Goal: Task Accomplishment & Management: Complete application form

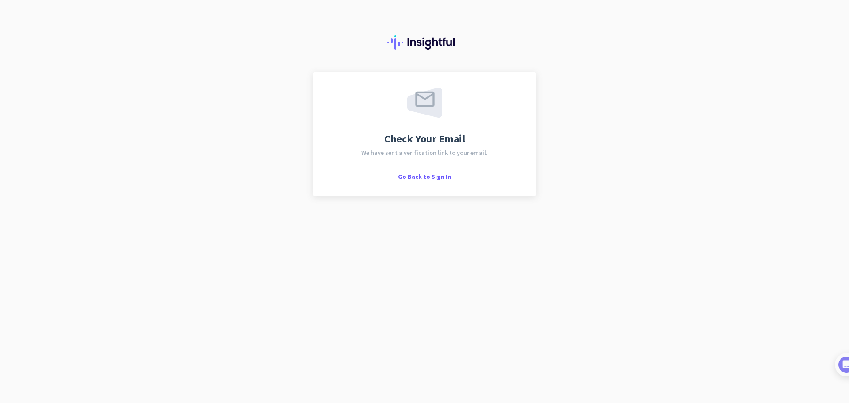
click at [425, 175] on span "Go Back to Sign In" at bounding box center [424, 176] width 53 height 8
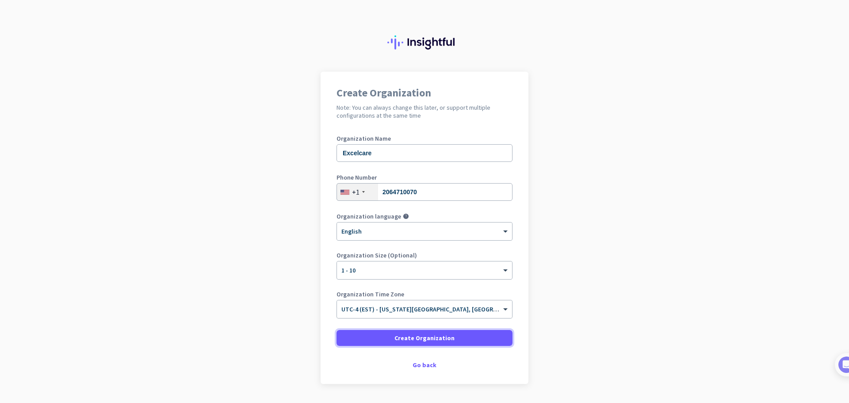
click at [406, 337] on span "Create Organization" at bounding box center [424, 337] width 60 height 9
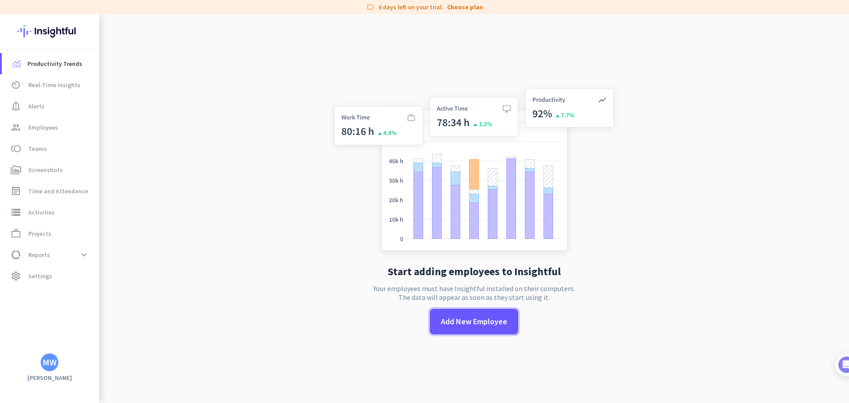
click at [476, 321] on span "Add New Employee" at bounding box center [474, 321] width 66 height 11
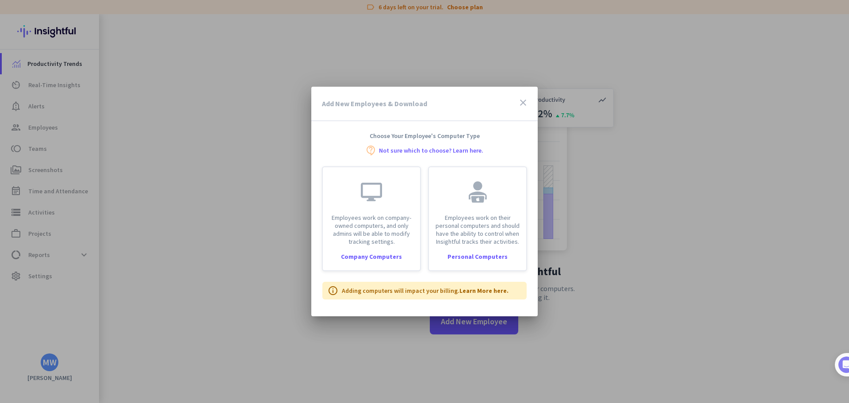
click at [393, 231] on p "Employees work on company-owned computers, and only admins will be able to modi…" at bounding box center [371, 229] width 87 height 32
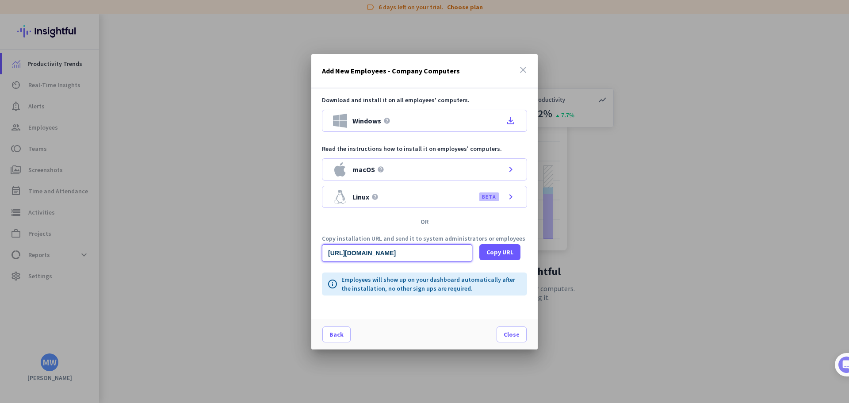
click at [415, 251] on input "[URL][DOMAIN_NAME]" at bounding box center [397, 253] width 150 height 18
drag, startPoint x: 328, startPoint y: 253, endPoint x: 480, endPoint y: 251, distance: 152.0
click at [480, 251] on div "[URL][DOMAIN_NAME] Copy URL" at bounding box center [424, 253] width 205 height 18
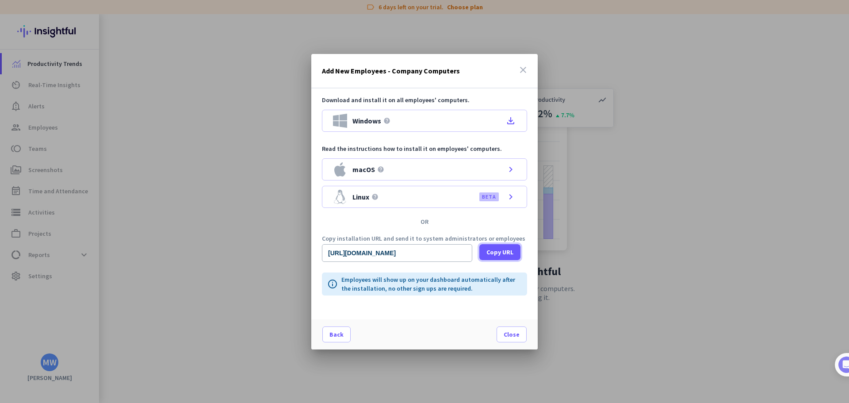
click at [495, 251] on span "Copy URL" at bounding box center [499, 251] width 27 height 9
click at [514, 334] on span "Close" at bounding box center [511, 334] width 16 height 9
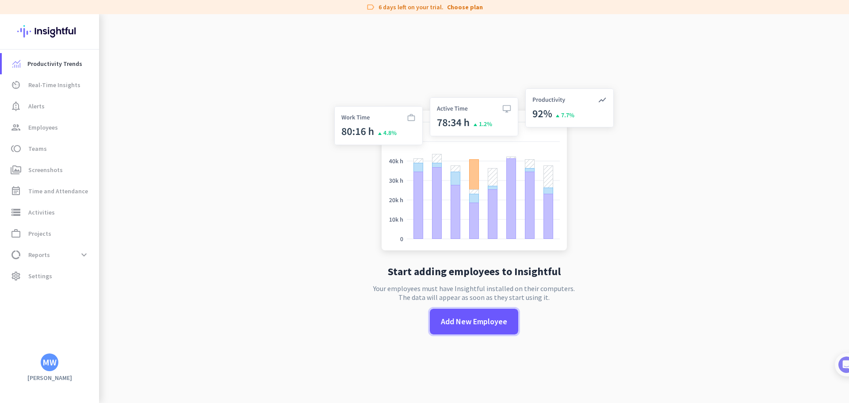
click at [468, 318] on span "Add New Employee" at bounding box center [474, 321] width 66 height 11
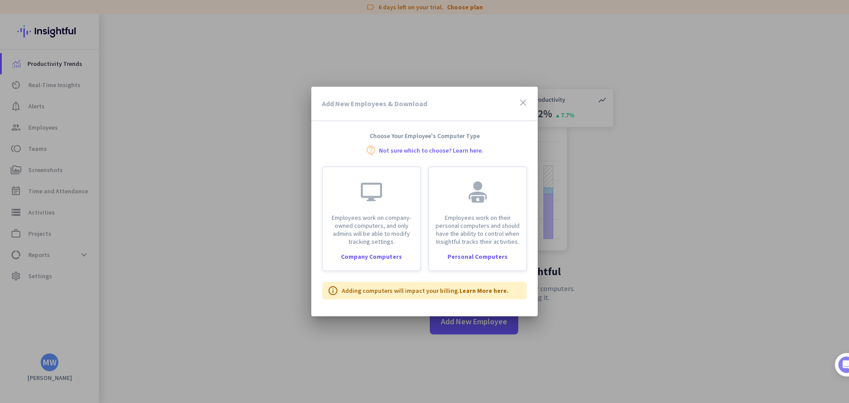
click at [476, 215] on p "Employees work on their personal computers and should have the ability to contr…" at bounding box center [477, 229] width 87 height 32
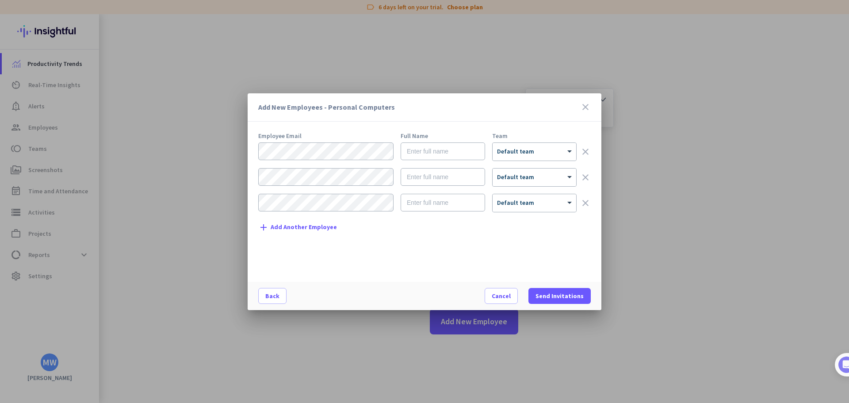
click at [584, 108] on icon "close" at bounding box center [585, 107] width 11 height 11
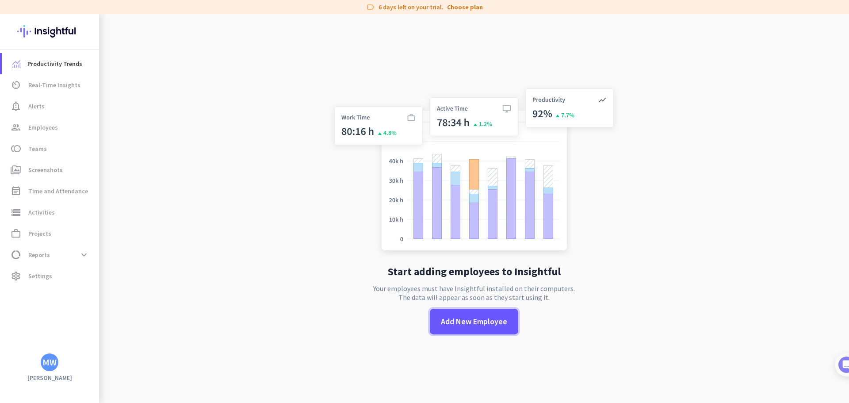
click at [460, 323] on span "Add New Employee" at bounding box center [474, 321] width 66 height 11
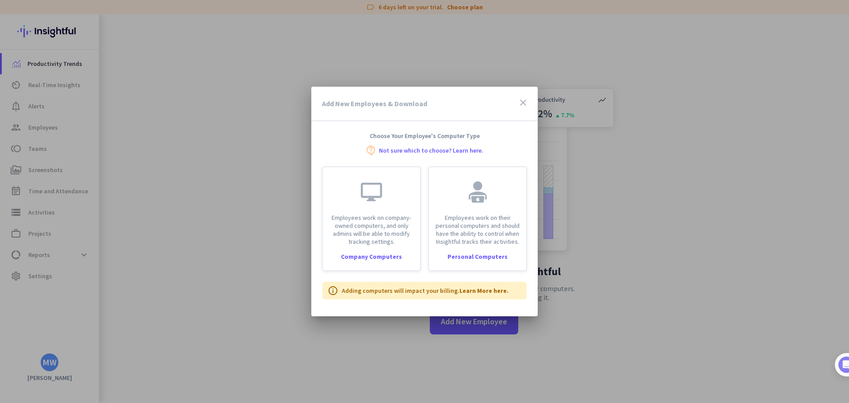
click at [478, 211] on div "Employees work on their personal computers and should have the ability to contr…" at bounding box center [477, 206] width 97 height 78
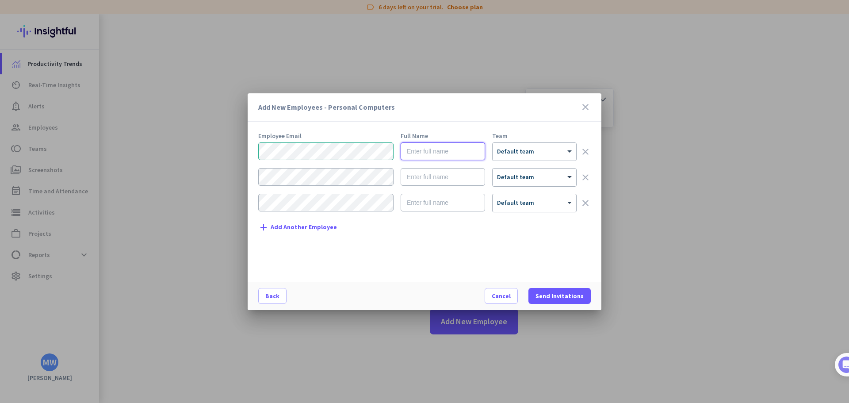
click at [425, 153] on input "text" at bounding box center [442, 151] width 84 height 18
type input "[PERSON_NAME]"
click at [542, 148] on div at bounding box center [534, 149] width 84 height 8
click at [563, 155] on div "× Default team" at bounding box center [534, 152] width 84 height 18
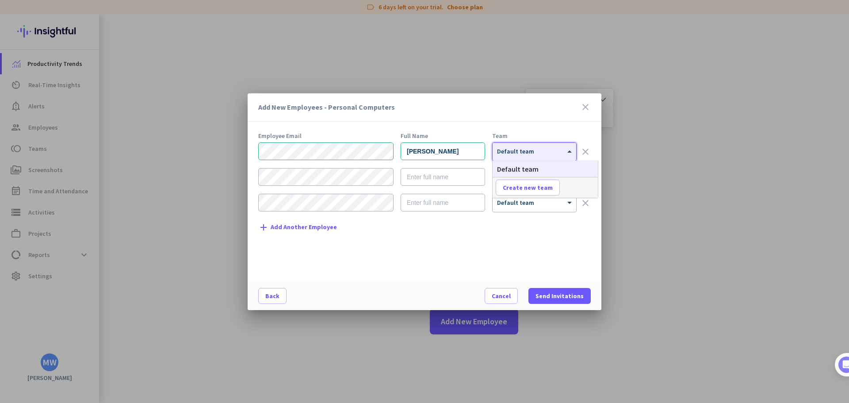
click at [553, 129] on div "Add New Employees - Personal Computers close Employee Email Full Name Team [PER…" at bounding box center [424, 201] width 354 height 217
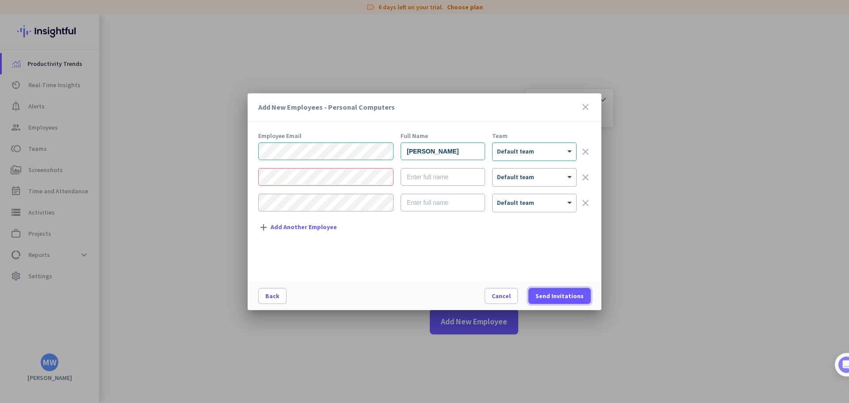
click at [551, 291] on span "Send Invitations" at bounding box center [559, 295] width 48 height 9
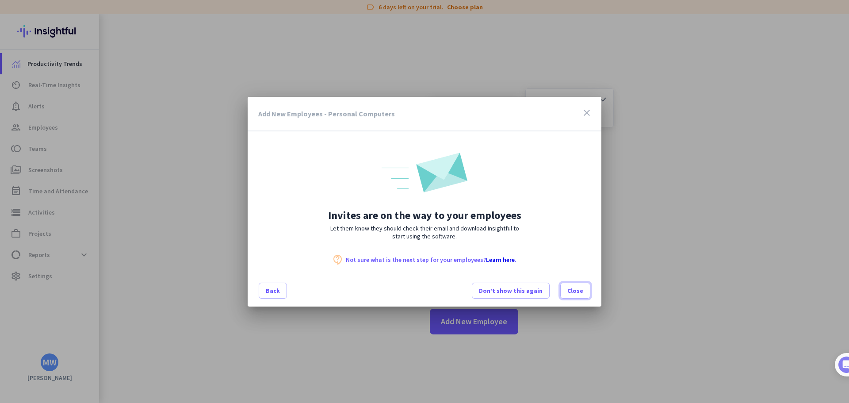
click at [576, 287] on span "Close" at bounding box center [575, 290] width 16 height 9
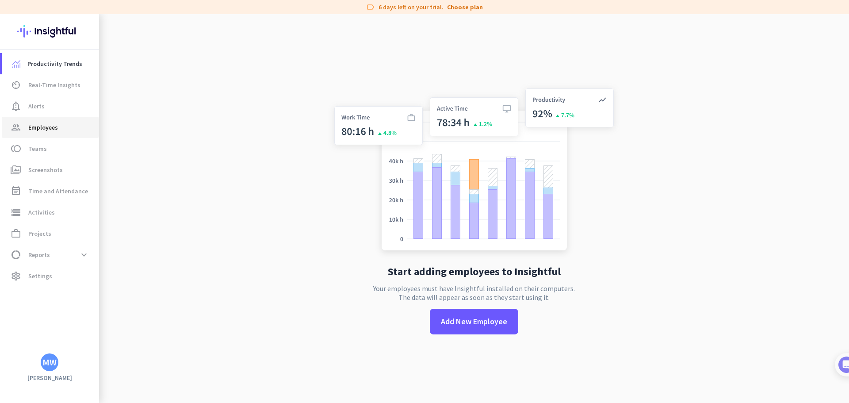
click at [52, 128] on span "Employees" at bounding box center [43, 127] width 30 height 11
